Goal: Task Accomplishment & Management: Use online tool/utility

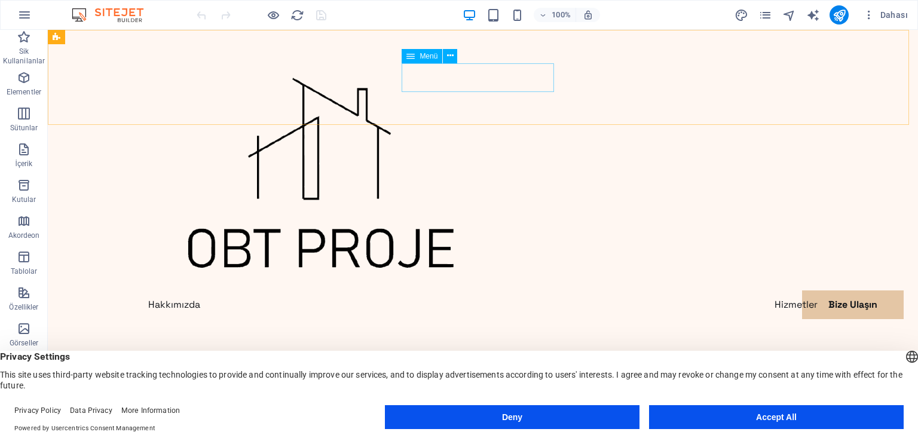
click at [419, 58] on span "Menü" at bounding box center [428, 56] width 18 height 7
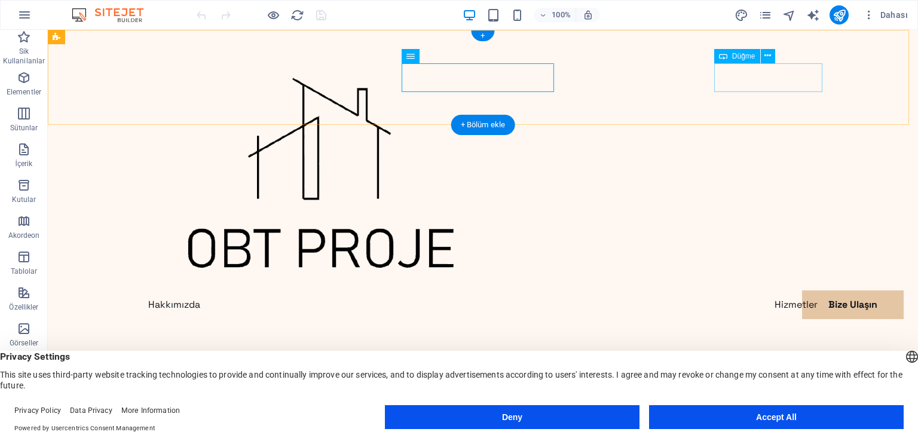
click at [762, 319] on div "Contact Me" at bounding box center [483, 333] width 688 height 29
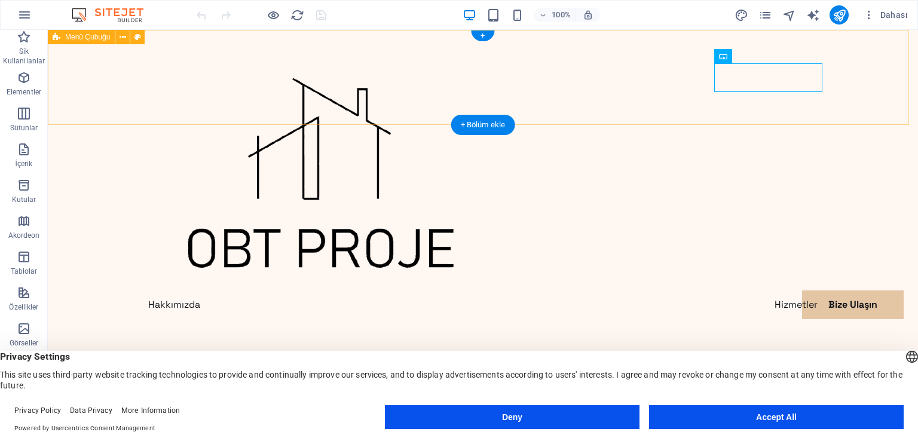
click at [761, 94] on div "Hakkımızda Hizmetler Bize Ulaşın Contact Me" at bounding box center [483, 193] width 870 height 327
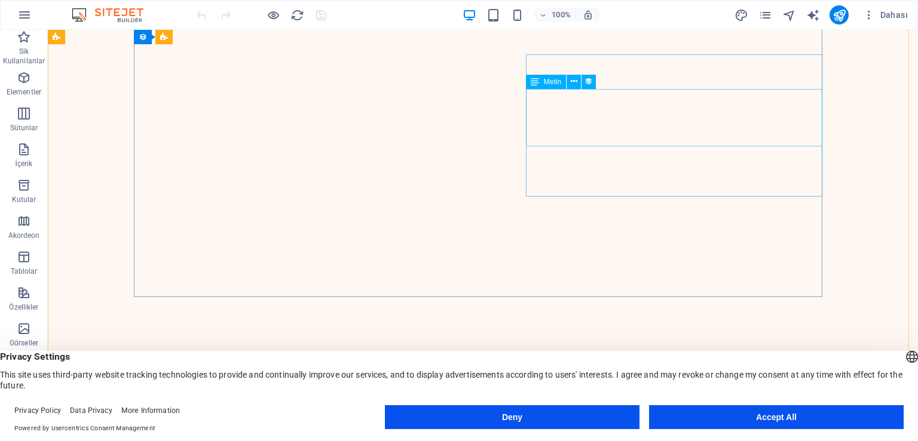
scroll to position [1793, 0]
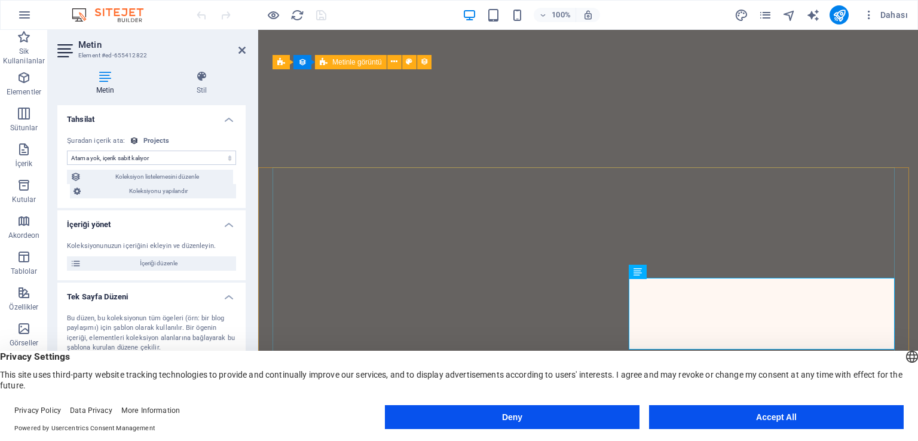
select select "short-description"
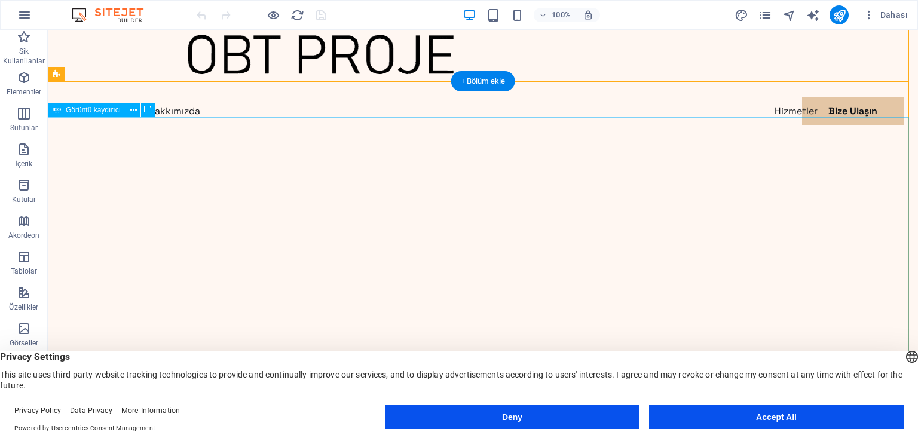
scroll to position [359, 0]
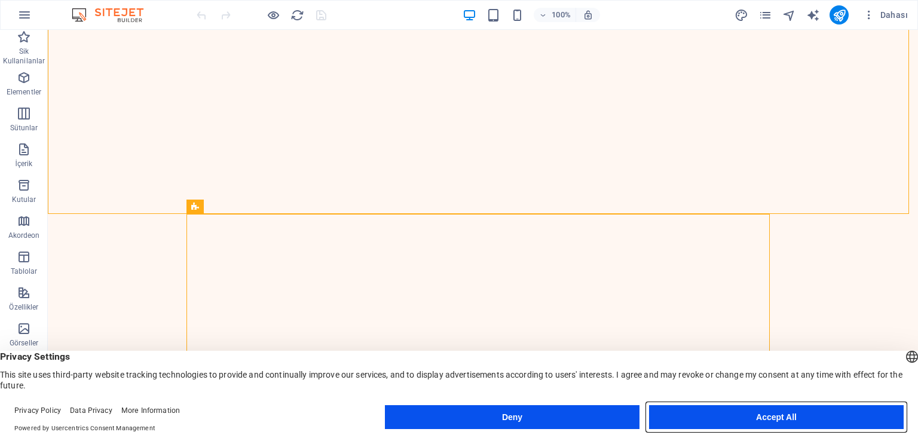
click at [756, 424] on button "Accept All" at bounding box center [776, 417] width 255 height 24
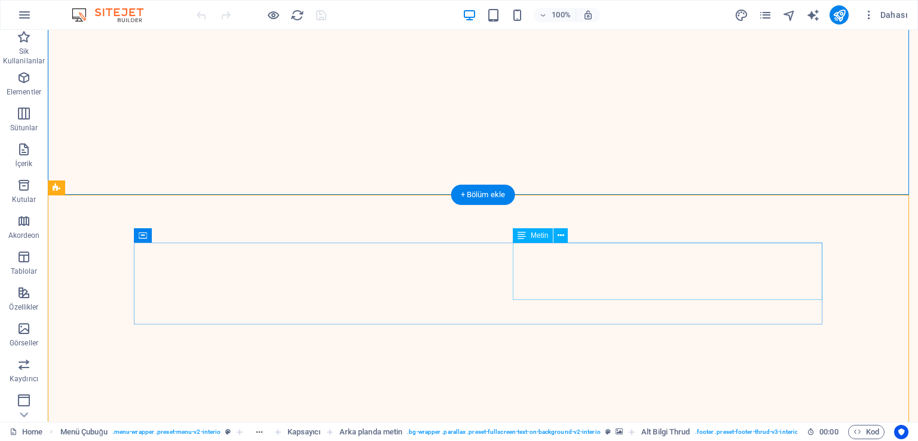
scroll to position [1315, 0]
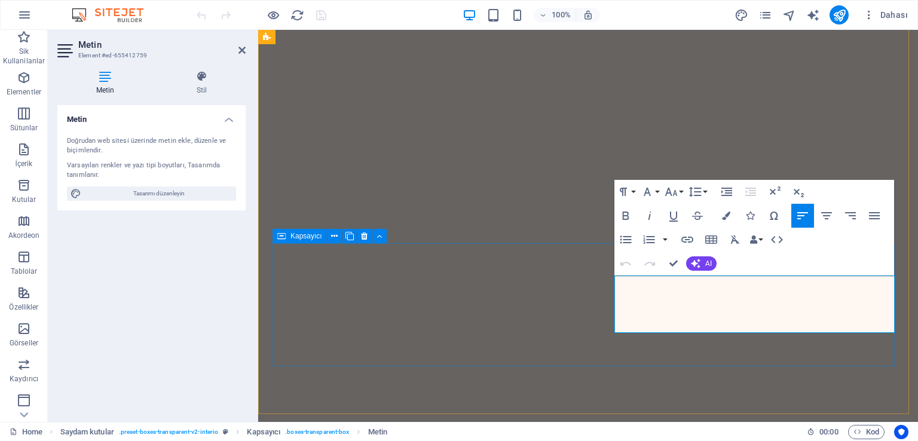
scroll to position [1297, 0]
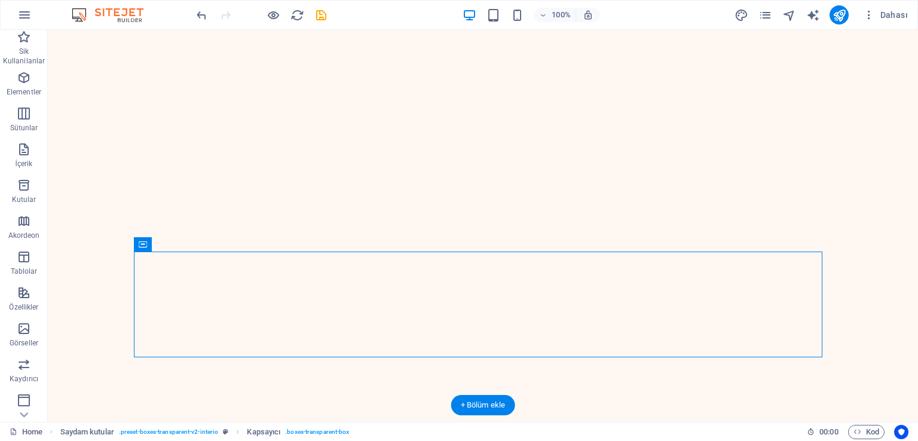
drag, startPoint x: 659, startPoint y: 333, endPoint x: 728, endPoint y: 323, distance: 70.0
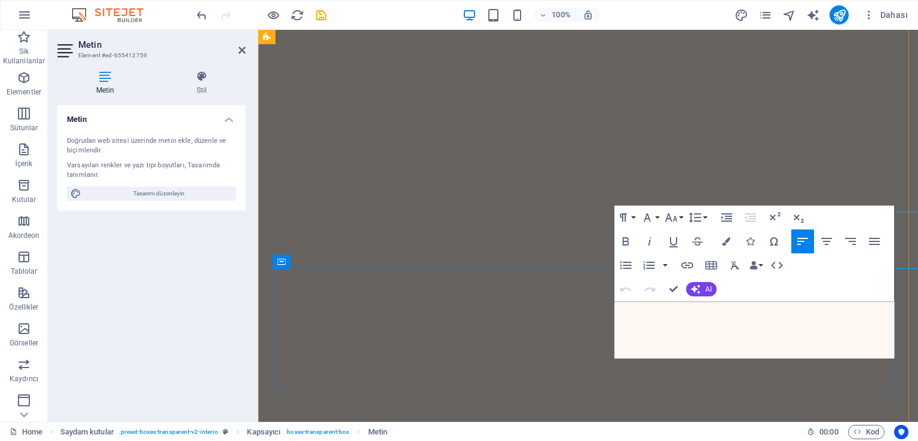
scroll to position [1263, 0]
copy p "Lorem ipsum dolor sit amet consectetur. Bibendum adipiscing morbi orci nibh ege…"
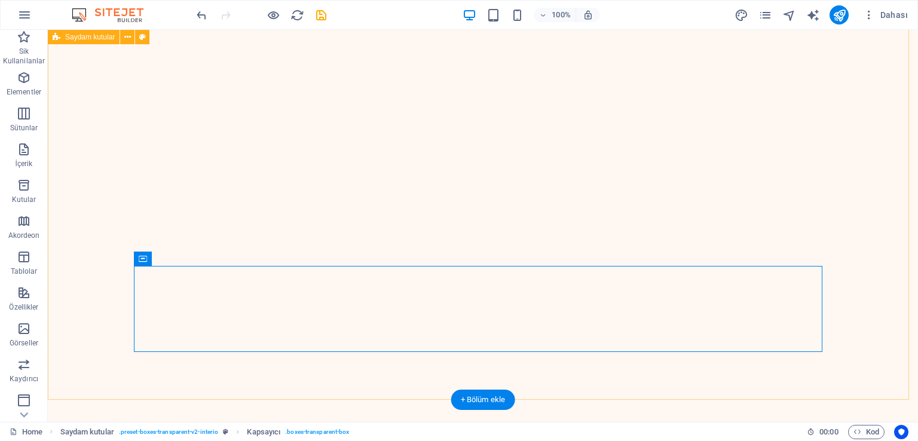
scroll to position [1283, 0]
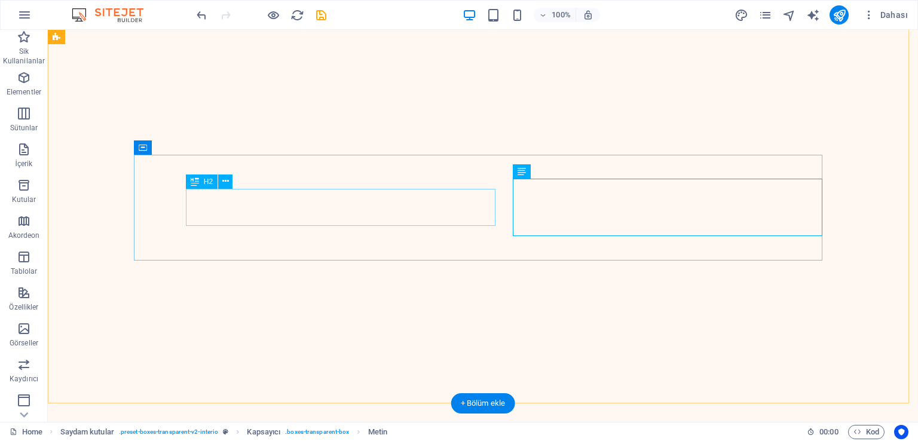
scroll to position [1223, 0]
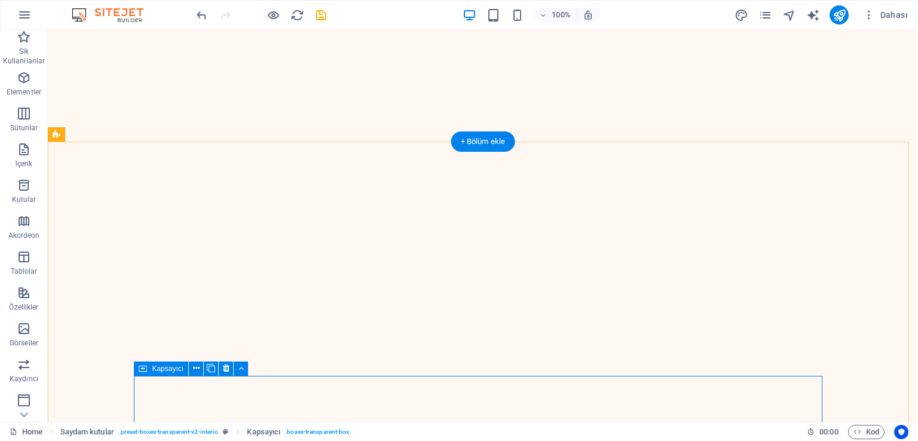
scroll to position [1153, 0]
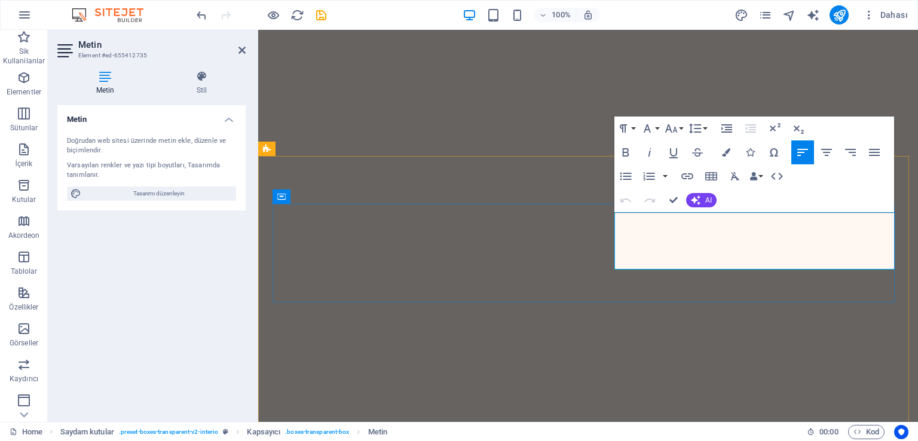
scroll to position [1126, 0]
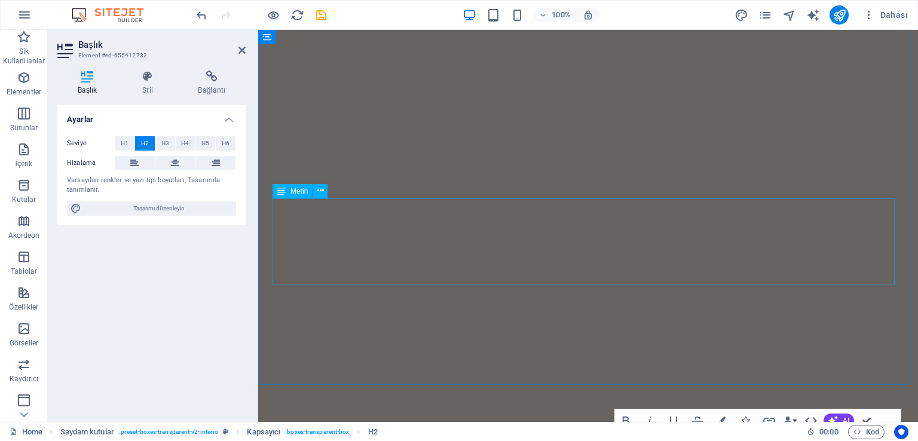
scroll to position [854, 0]
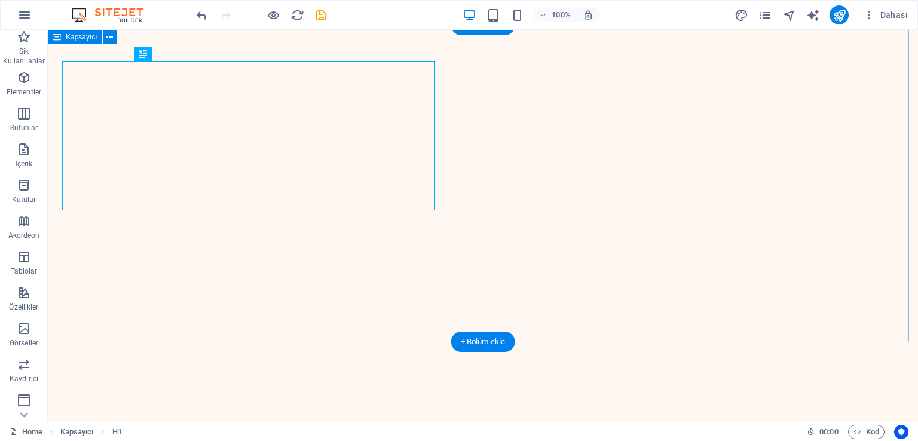
scroll to position [952, 0]
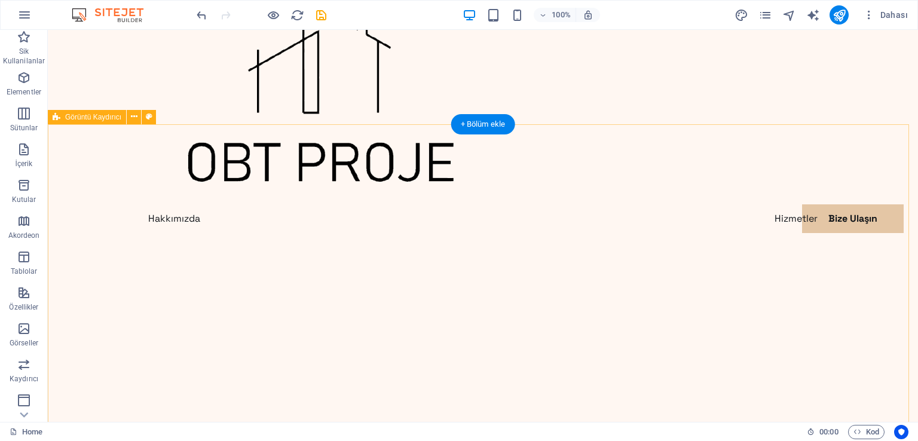
scroll to position [179, 0]
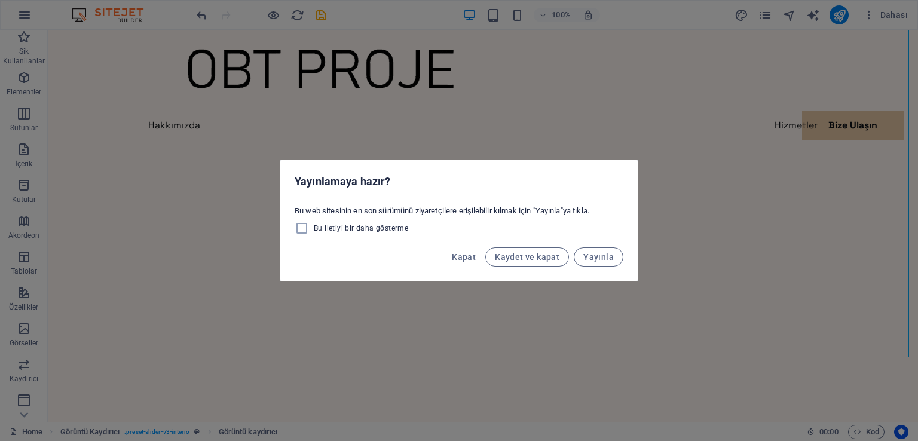
click at [888, 25] on div "Yayınlamaya hazır? Bu web sitesinin en son sürümünü ziyaretçilere erişilebilir …" at bounding box center [459, 220] width 918 height 441
click at [519, 260] on span "Kaydet ve kapat" at bounding box center [527, 257] width 65 height 10
checkbox input "false"
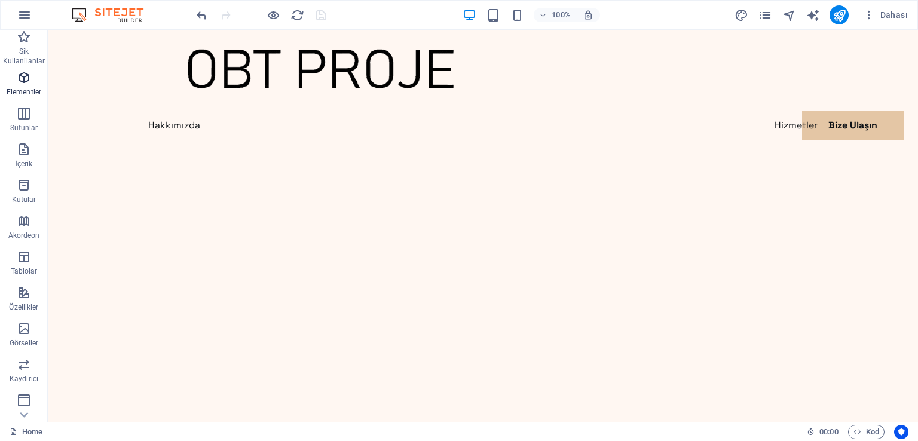
click at [24, 79] on icon "button" at bounding box center [24, 78] width 14 height 14
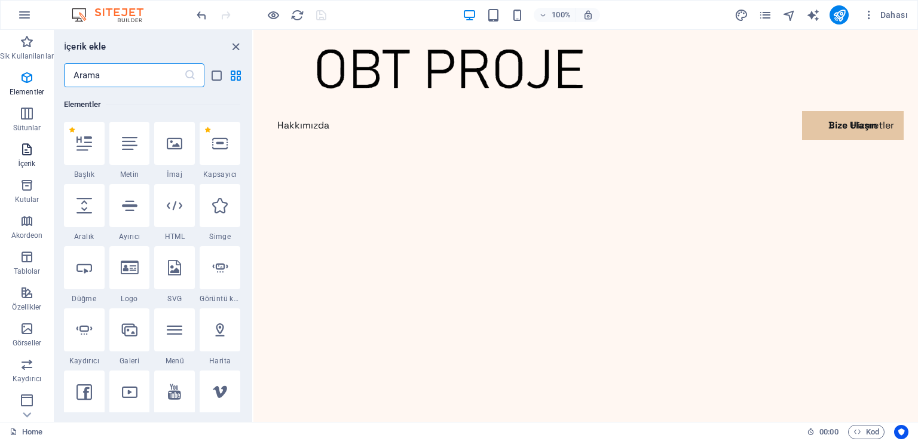
click at [18, 165] on p "İçerik" at bounding box center [26, 164] width 17 height 10
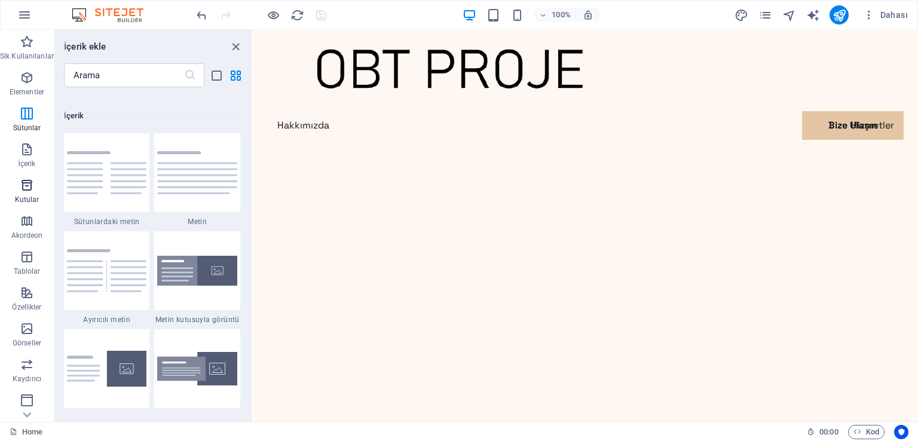
click at [23, 194] on span "Kutular" at bounding box center [27, 192] width 54 height 29
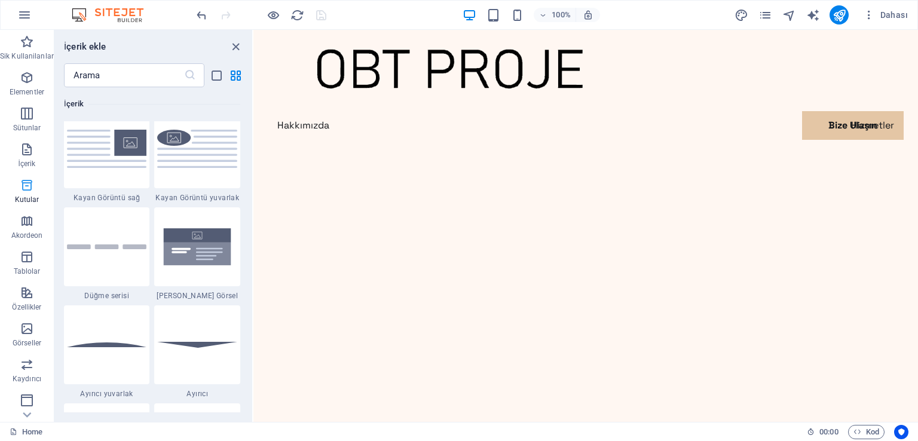
scroll to position [3296, 0]
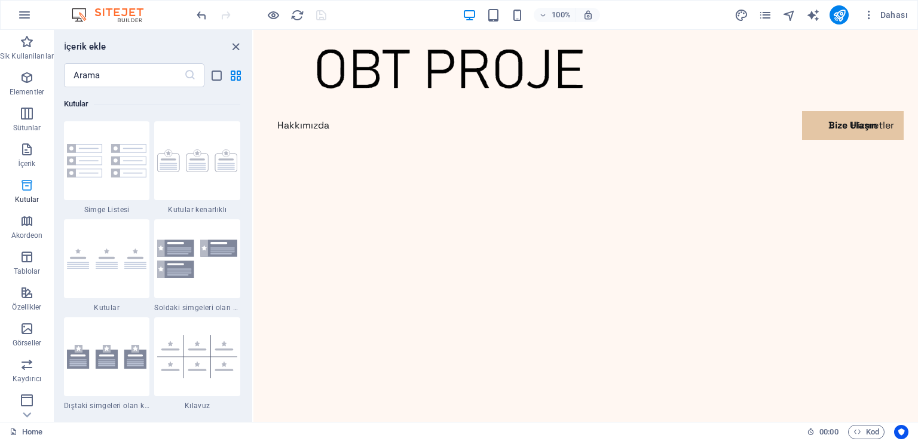
click at [24, 202] on p "Kutular" at bounding box center [27, 200] width 24 height 10
click at [17, 225] on span "Akordeon" at bounding box center [27, 228] width 54 height 29
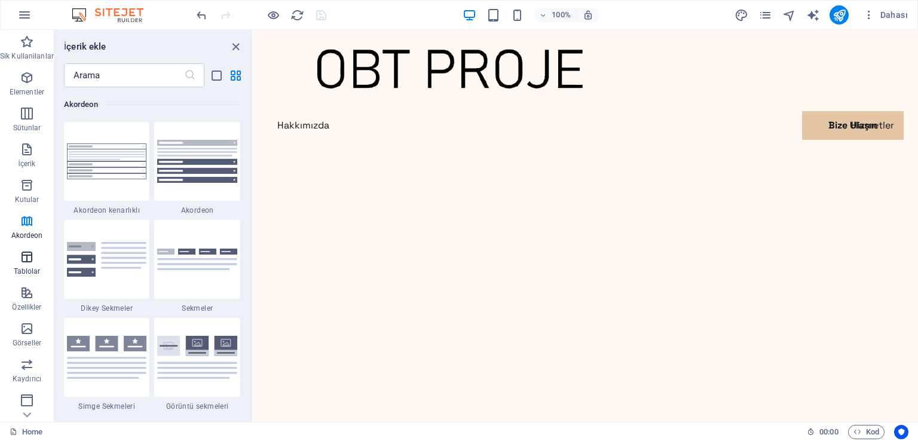
click at [22, 262] on icon "button" at bounding box center [27, 257] width 14 height 14
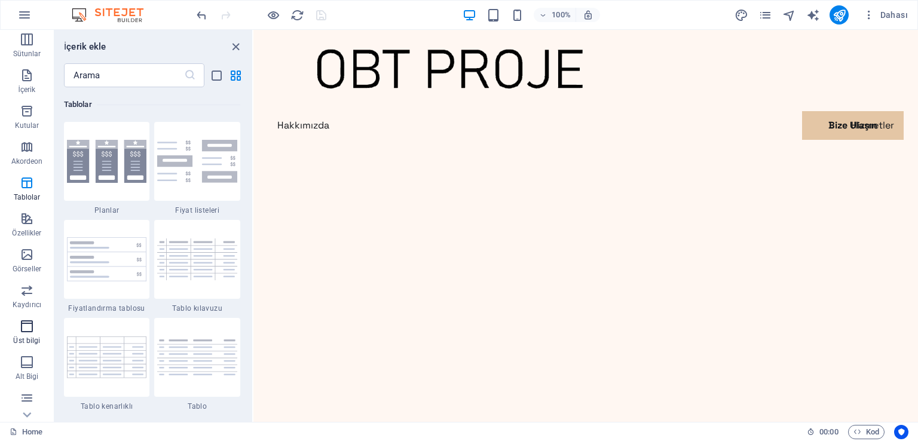
scroll to position [146, 0]
click at [22, 327] on icon "button" at bounding box center [27, 326] width 14 height 14
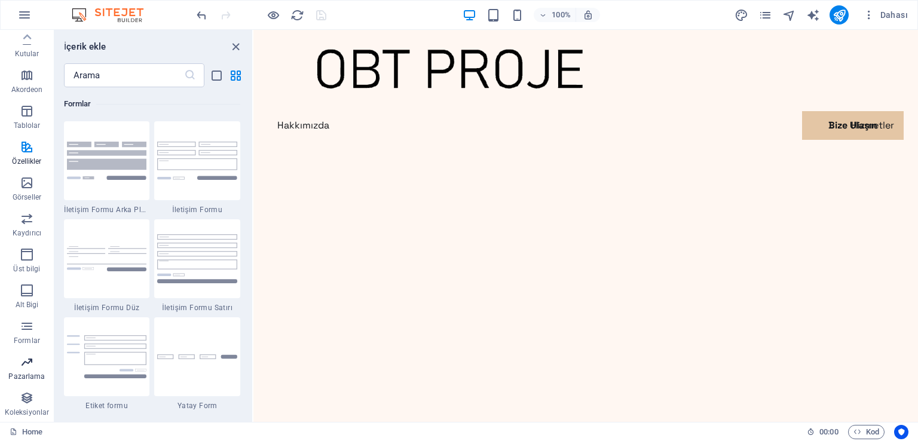
click at [28, 373] on p "Pazarlama" at bounding box center [26, 377] width 36 height 10
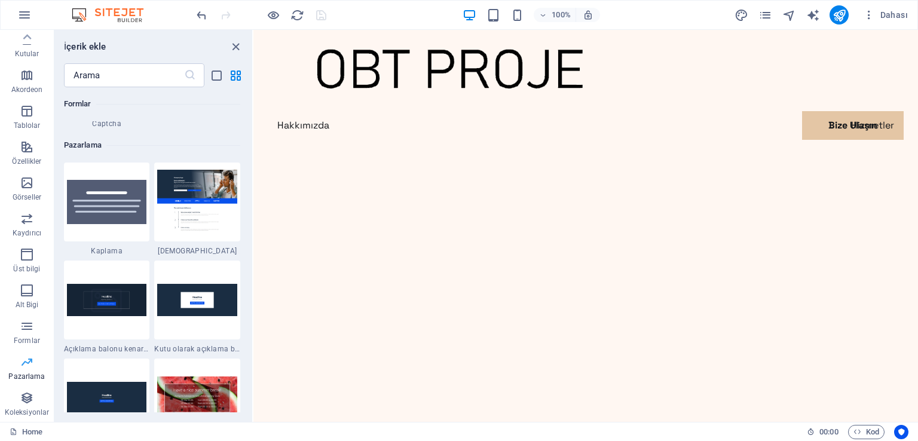
scroll to position [9733, 0]
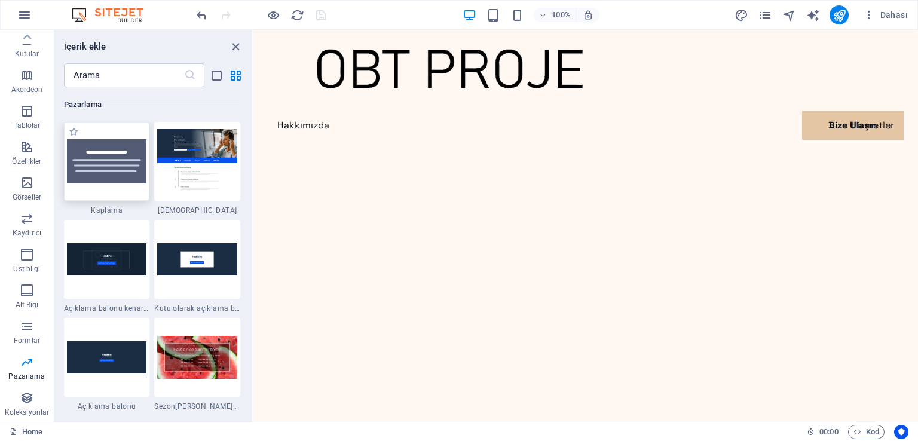
click at [93, 177] on img at bounding box center [107, 161] width 80 height 45
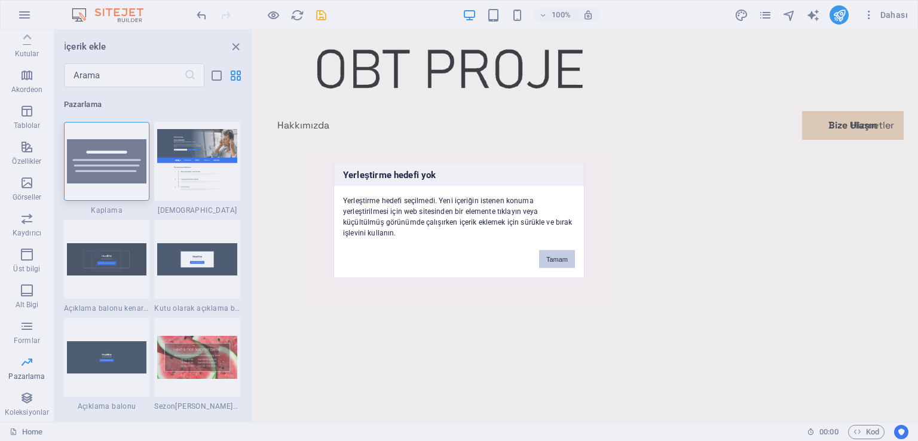
click at [562, 256] on button "Tamam" at bounding box center [557, 259] width 36 height 18
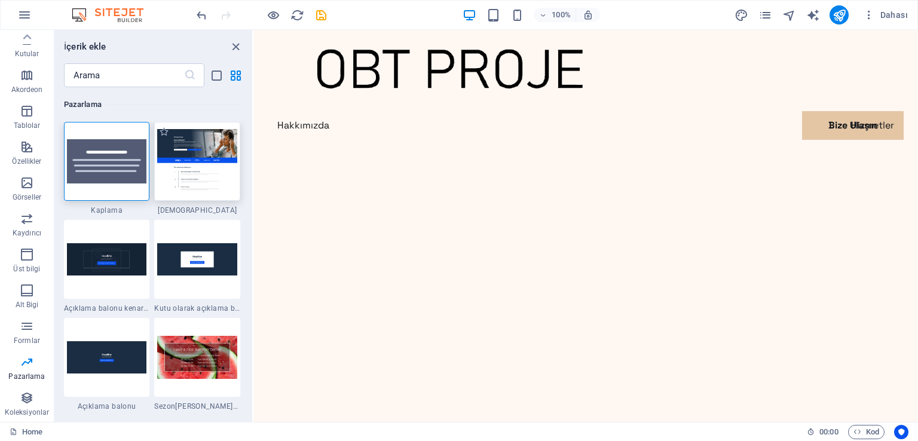
click at [158, 145] on img at bounding box center [197, 161] width 80 height 65
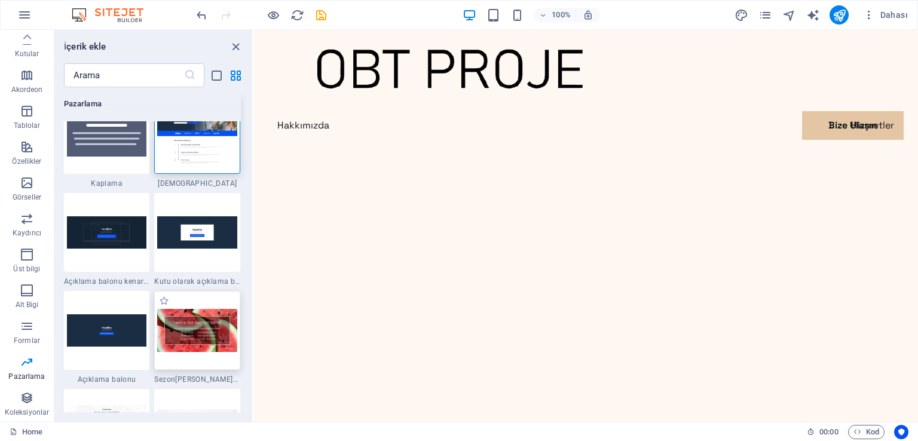
scroll to position [9613, 0]
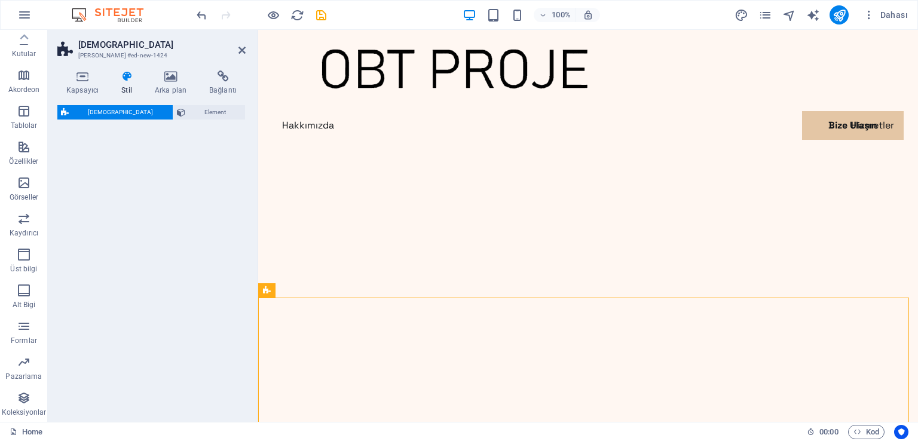
select select "%"
select select "rem"
select select "px"
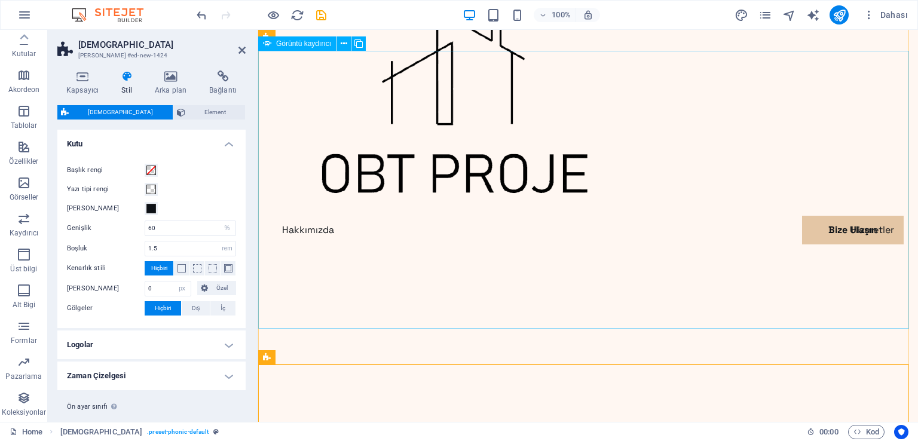
scroll to position [60, 0]
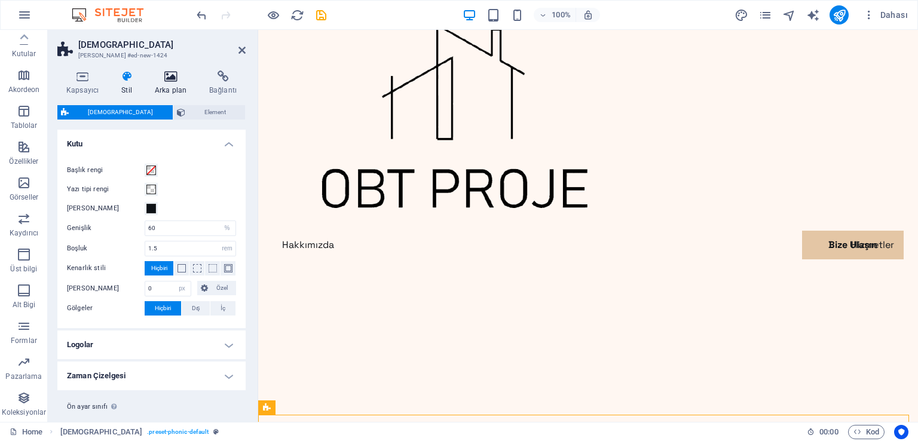
click at [170, 73] on icon at bounding box center [171, 77] width 50 height 12
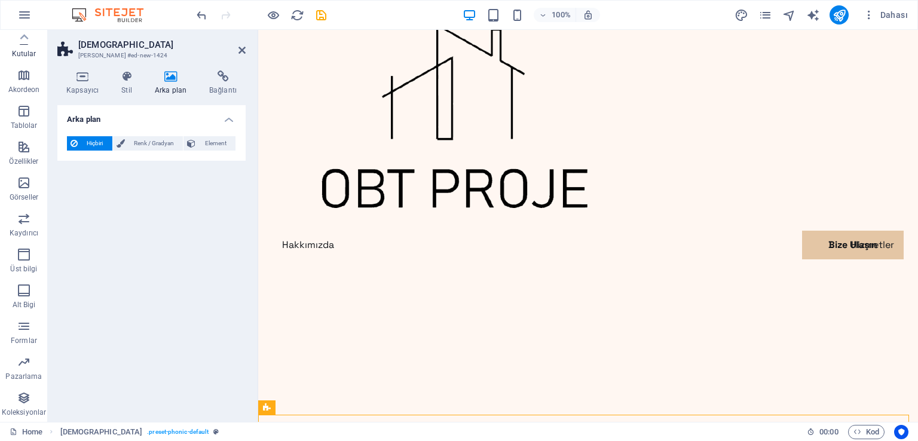
click at [29, 47] on span "Kutular" at bounding box center [24, 46] width 48 height 29
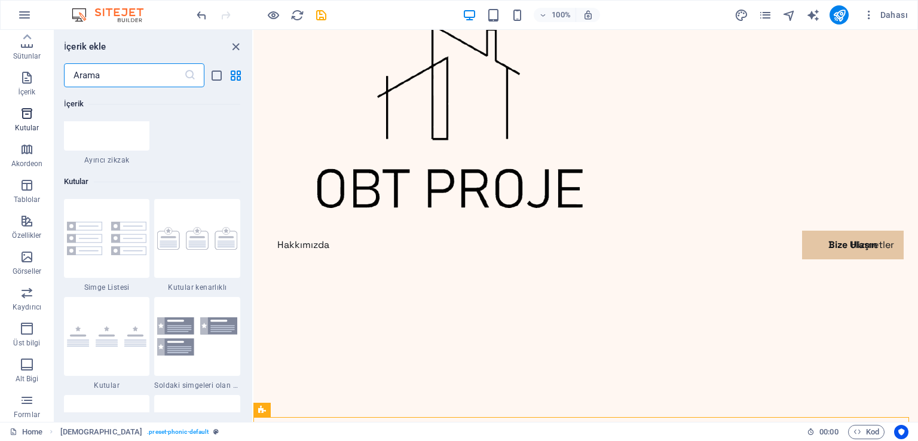
scroll to position [0, 0]
click at [31, 57] on p "Sik Kullanilanlar" at bounding box center [27, 56] width 54 height 10
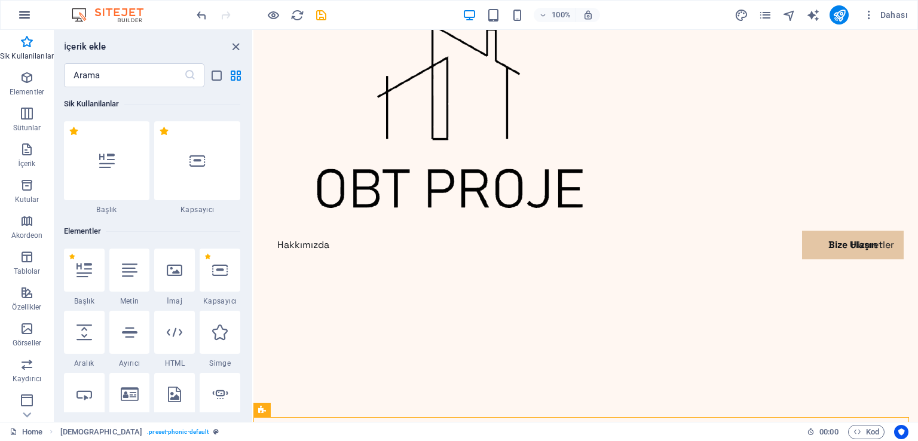
click at [27, 13] on icon "button" at bounding box center [24, 15] width 14 height 14
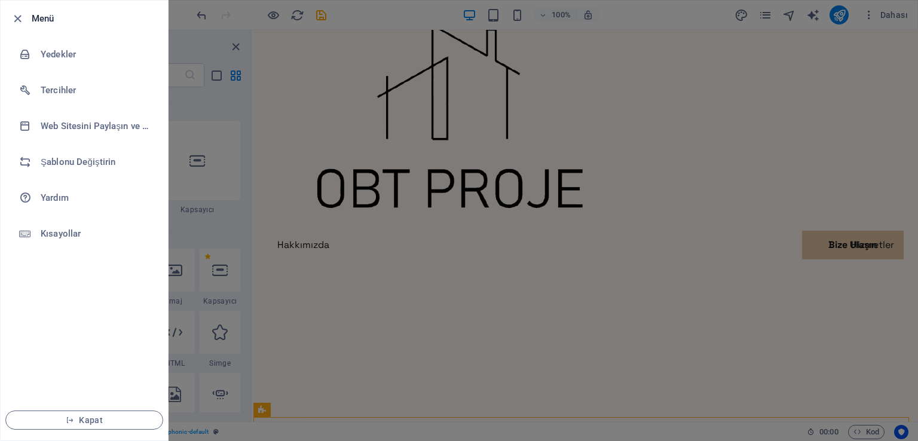
click at [543, 63] on div at bounding box center [459, 220] width 918 height 441
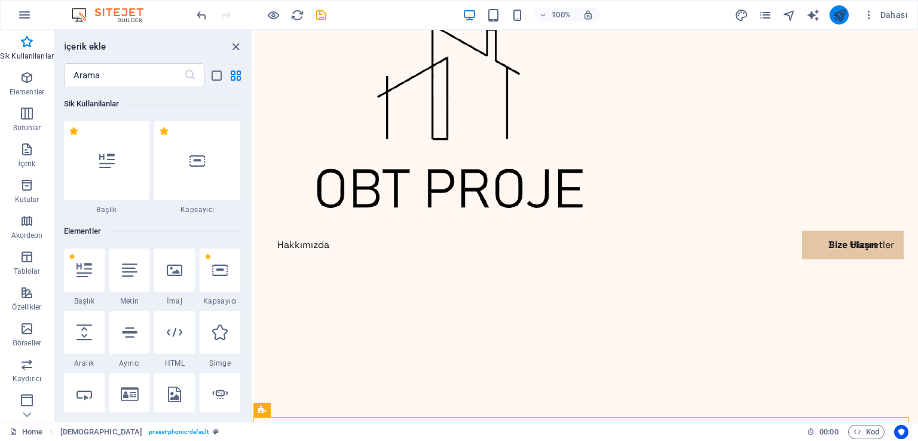
click at [837, 22] on button "publish" at bounding box center [838, 14] width 19 height 19
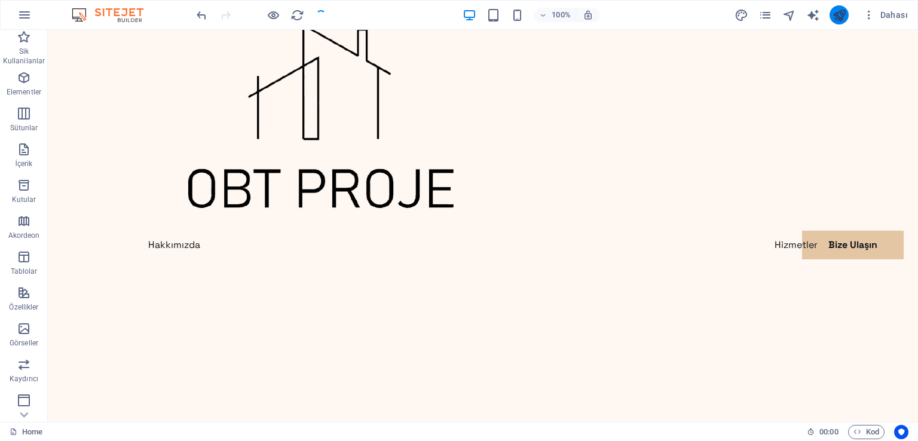
click at [837, 22] on button "publish" at bounding box center [838, 14] width 19 height 19
checkbox input "false"
click at [901, 8] on button "Dahası" at bounding box center [885, 14] width 54 height 19
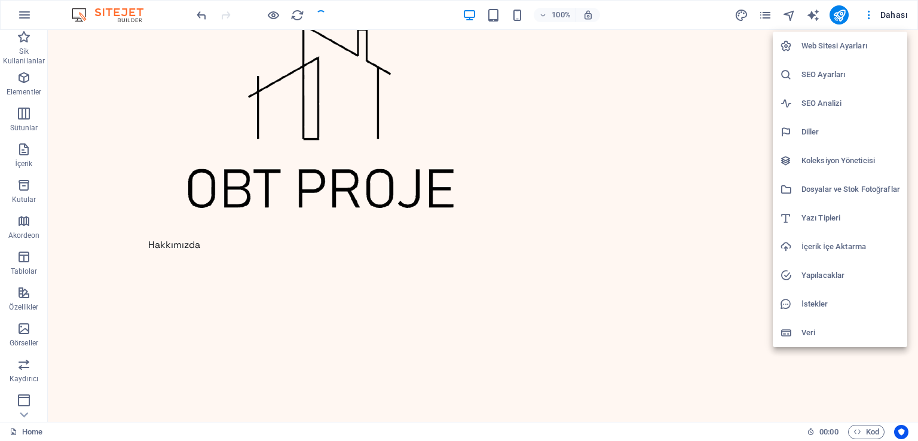
click at [635, 49] on div at bounding box center [459, 220] width 918 height 441
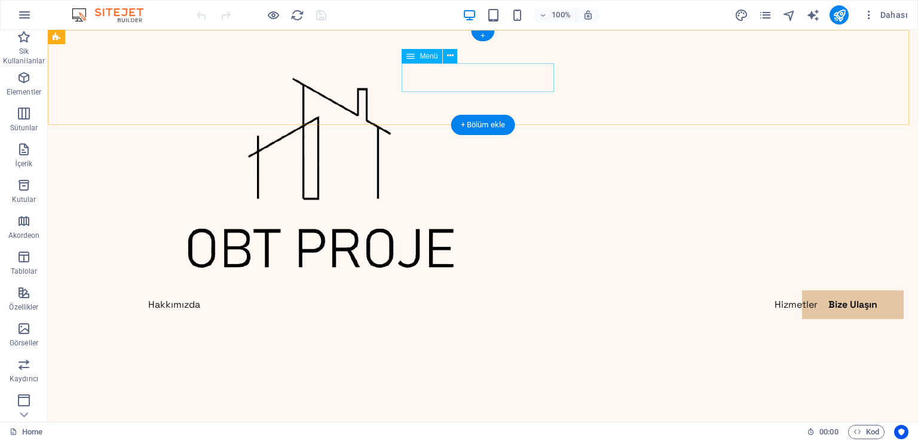
click at [424, 290] on nav "Hakkımızda Hizmetler Bize Ulaşın" at bounding box center [483, 304] width 688 height 29
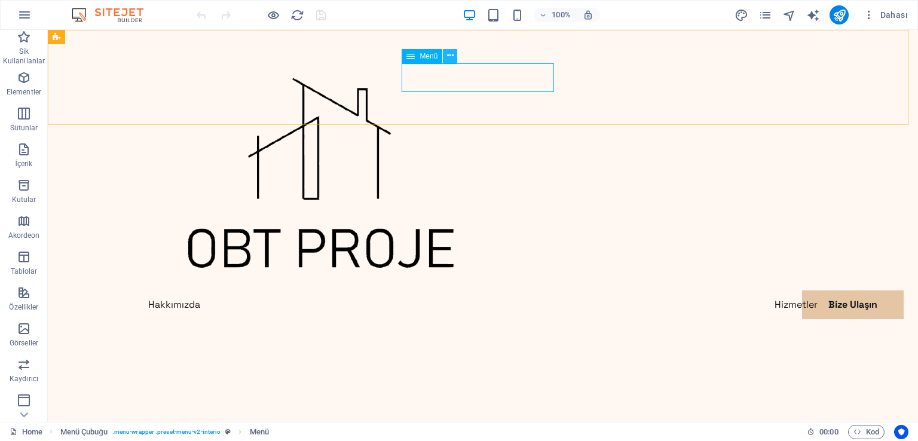
click at [456, 58] on button at bounding box center [450, 56] width 14 height 14
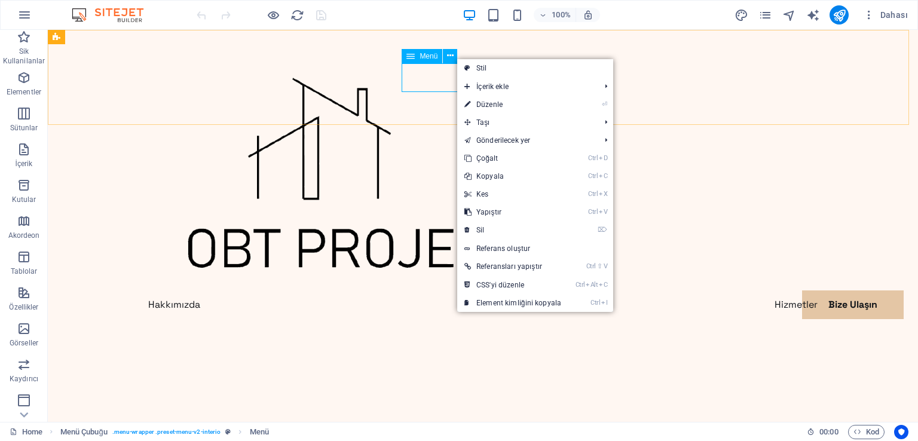
click at [415, 57] on icon at bounding box center [410, 56] width 8 height 14
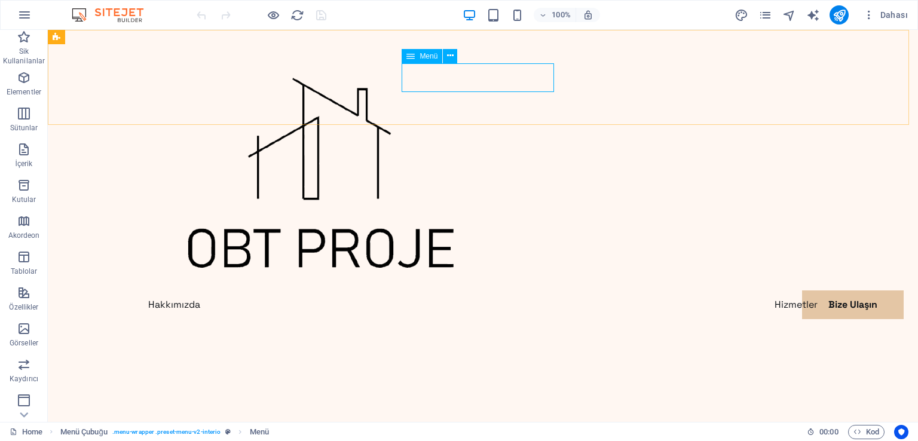
click at [408, 56] on icon at bounding box center [410, 56] width 8 height 14
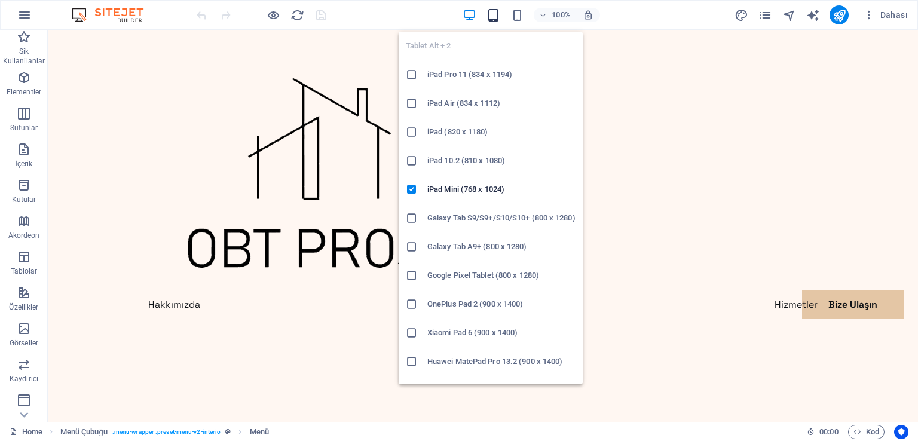
click at [497, 13] on icon "button" at bounding box center [493, 15] width 14 height 14
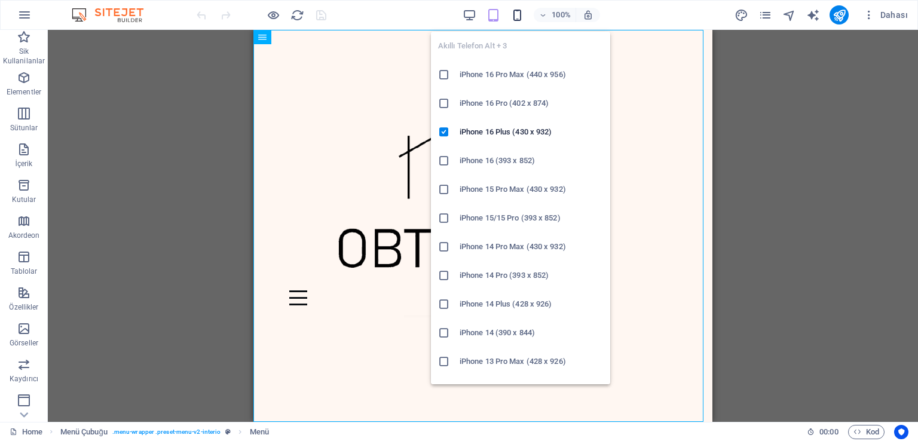
click at [510, 11] on icon "button" at bounding box center [517, 15] width 14 height 14
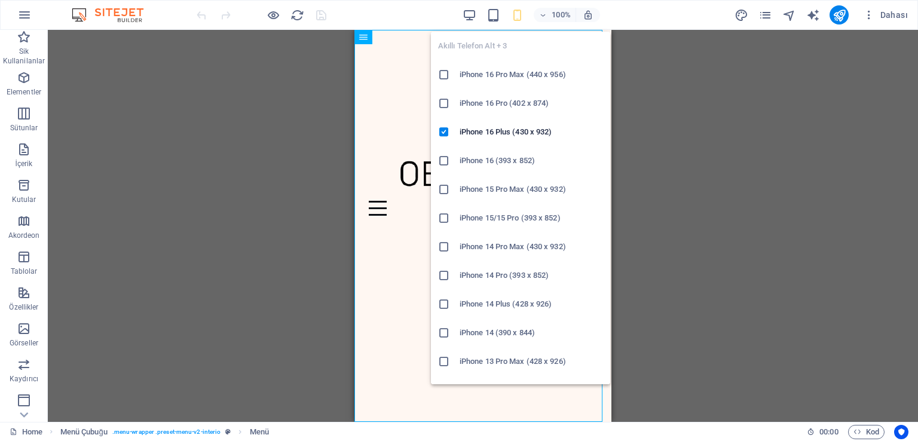
click at [495, 161] on h6 "iPhone 16 (393 x 852)" at bounding box center [530, 161] width 143 height 14
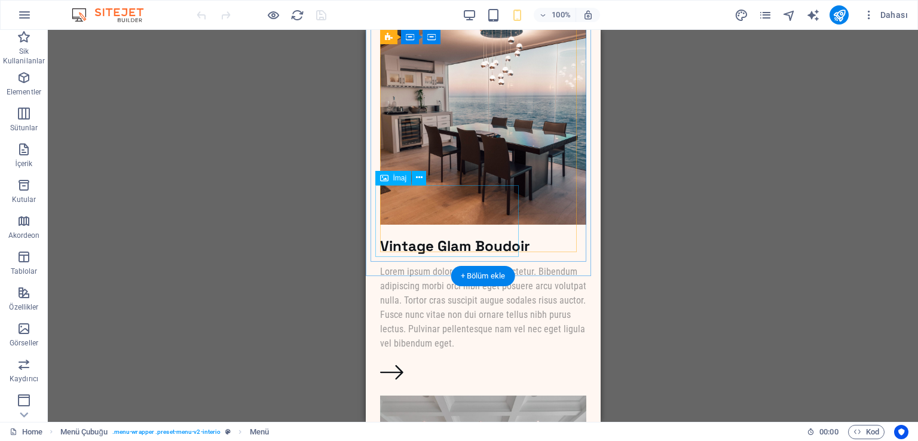
scroll to position [5006, 0]
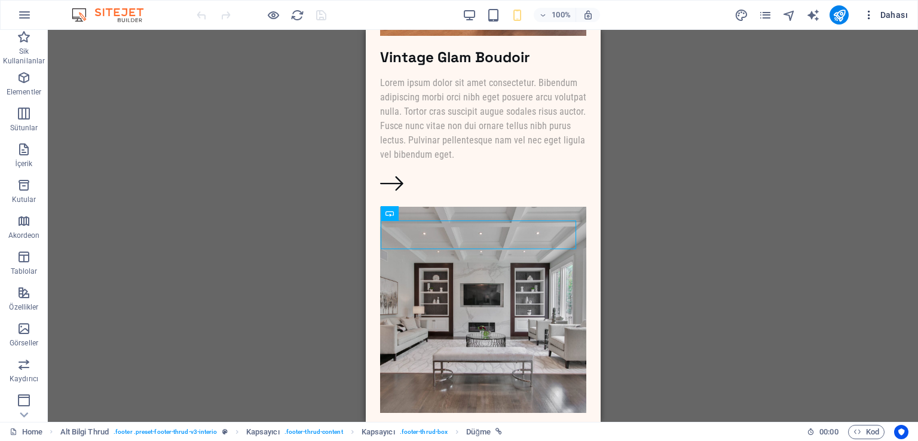
click at [873, 17] on icon "button" at bounding box center [869, 15] width 12 height 12
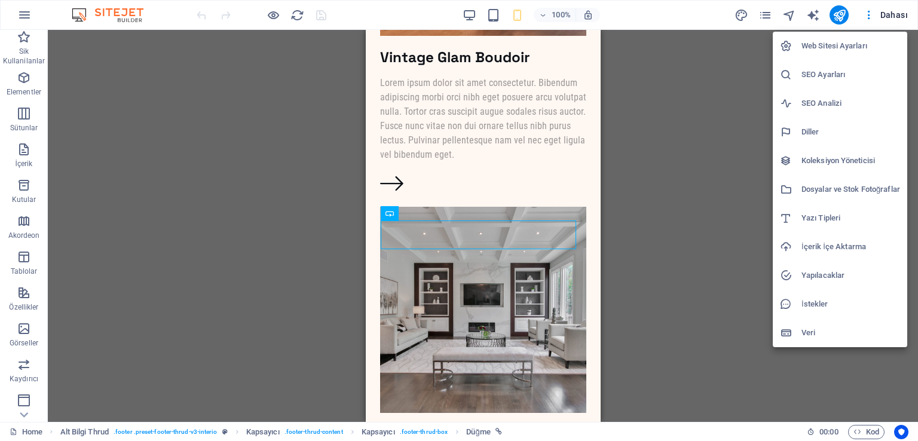
click at [638, 85] on div at bounding box center [459, 220] width 918 height 441
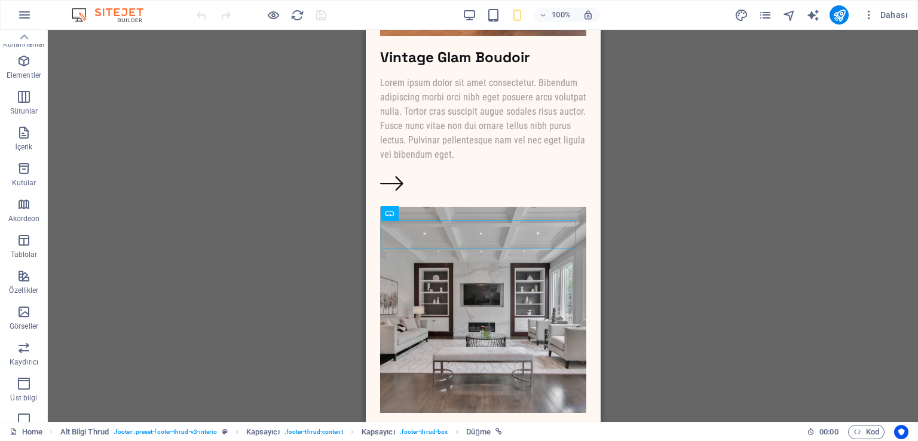
scroll to position [0, 0]
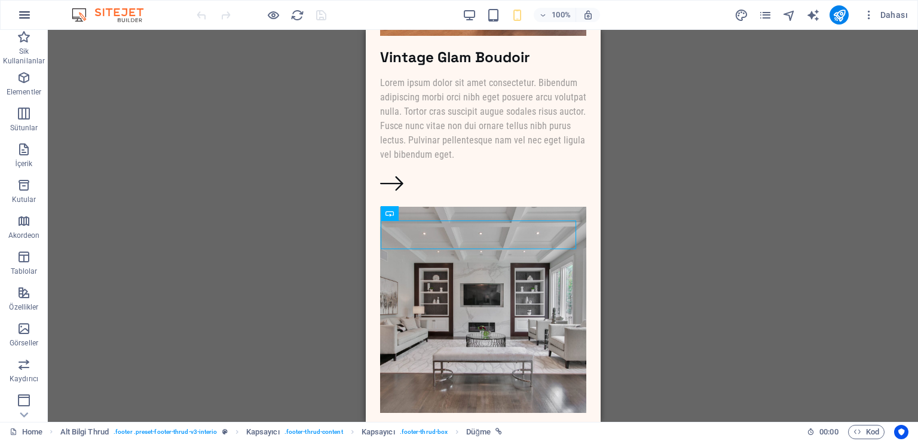
click at [27, 15] on icon "button" at bounding box center [24, 15] width 14 height 14
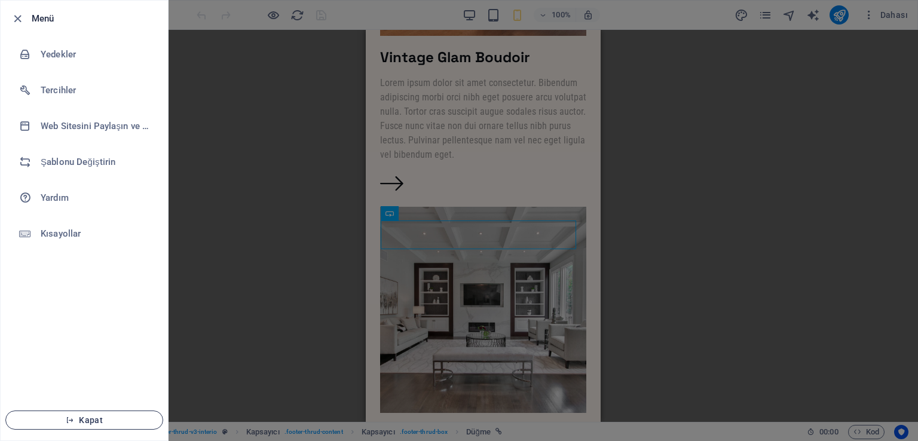
click at [88, 425] on button "Kapat" at bounding box center [84, 420] width 158 height 19
